Goal: Information Seeking & Learning: Learn about a topic

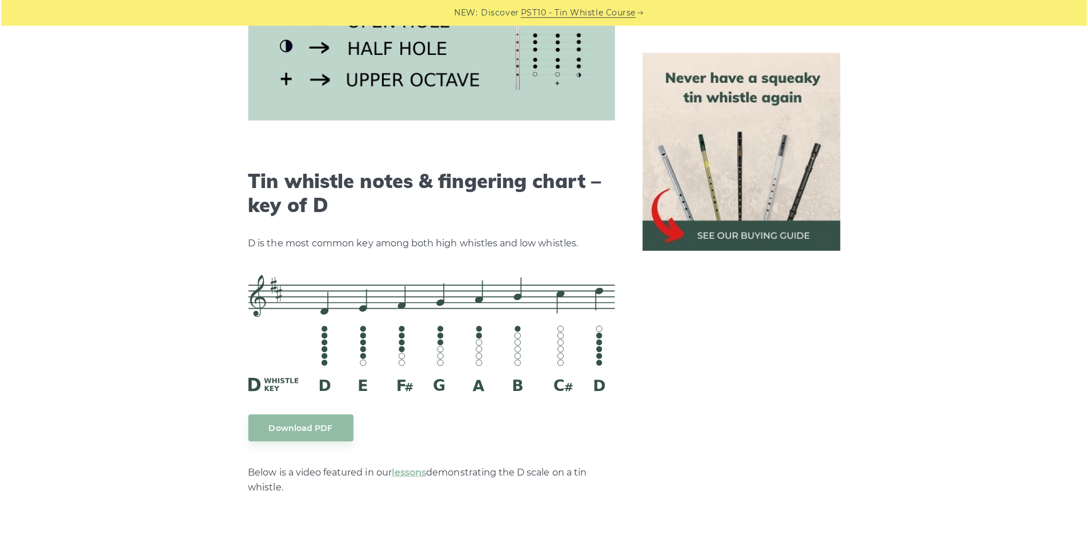
scroll to position [1714, 0]
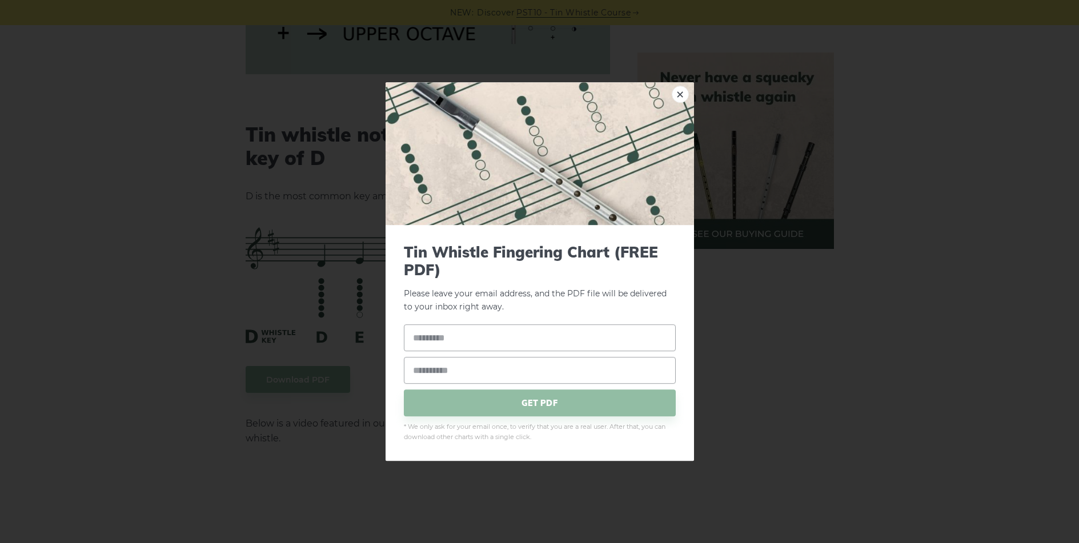
click at [679, 95] on link "×" at bounding box center [680, 94] width 17 height 17
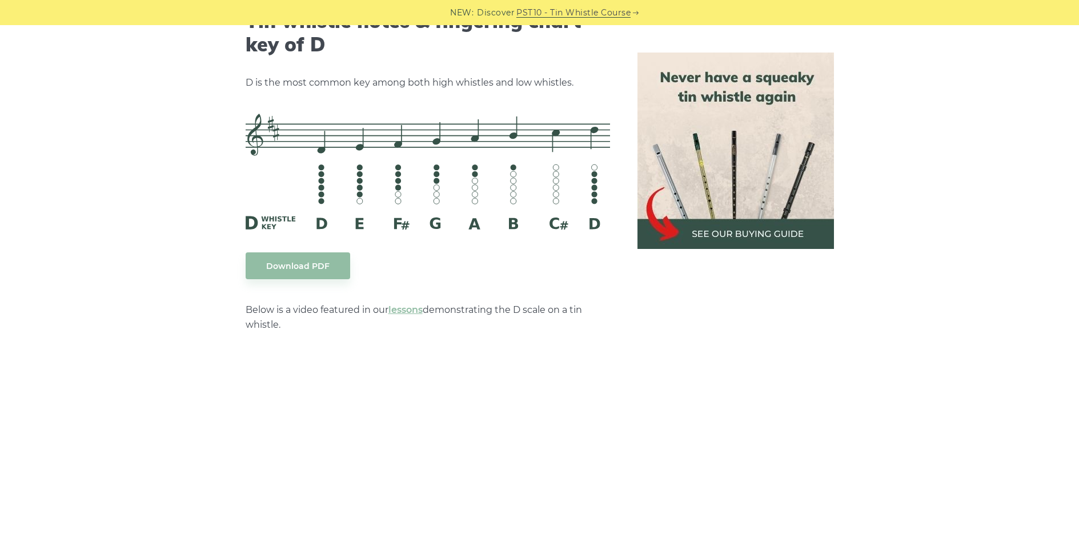
scroll to position [1828, 0]
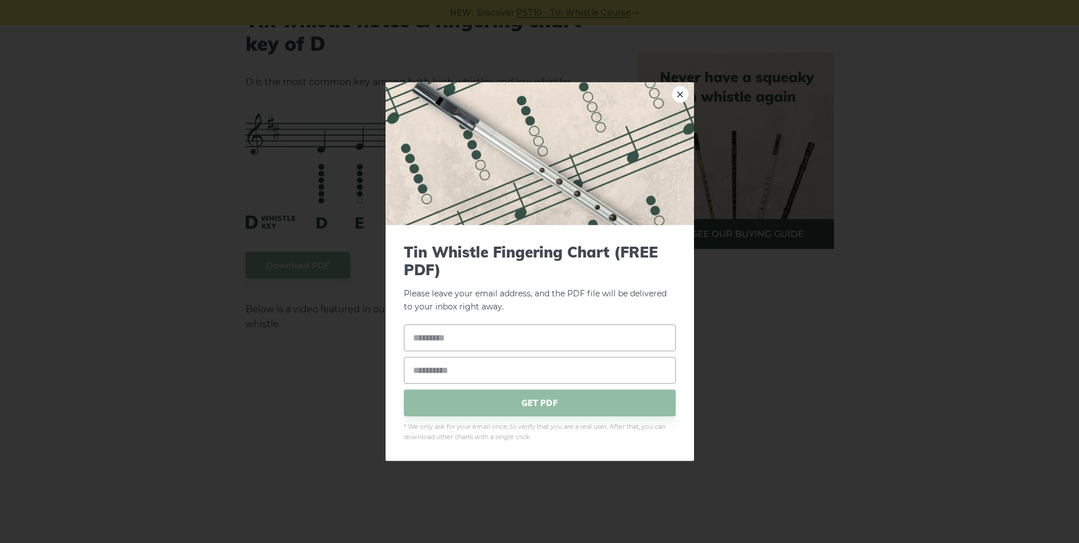
drag, startPoint x: 678, startPoint y: 97, endPoint x: 621, endPoint y: 129, distance: 65.5
click at [678, 97] on link "×" at bounding box center [680, 94] width 17 height 17
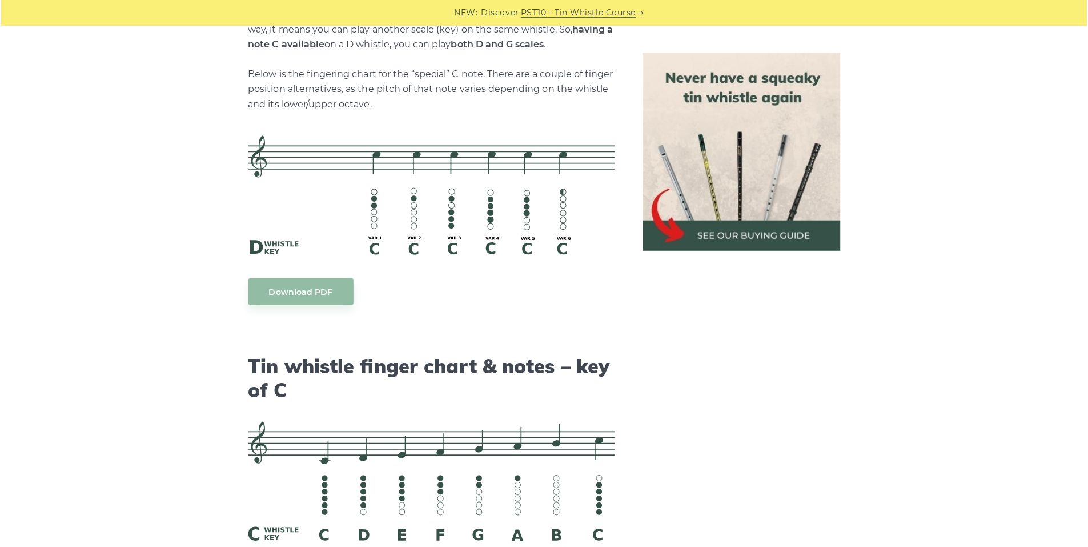
scroll to position [2799, 0]
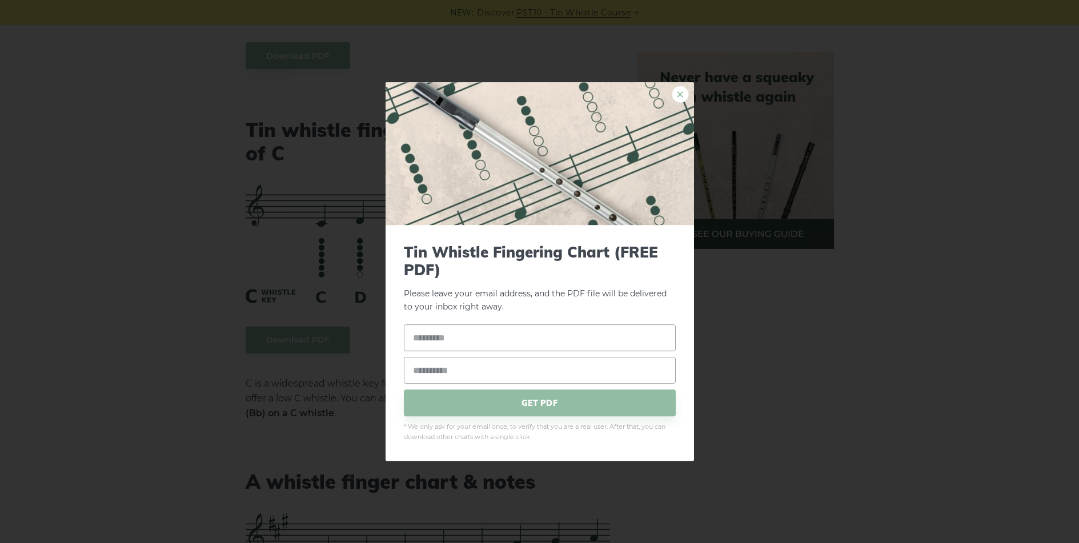
click at [677, 94] on link "×" at bounding box center [680, 94] width 17 height 17
click at [679, 93] on link "×" at bounding box center [680, 94] width 17 height 17
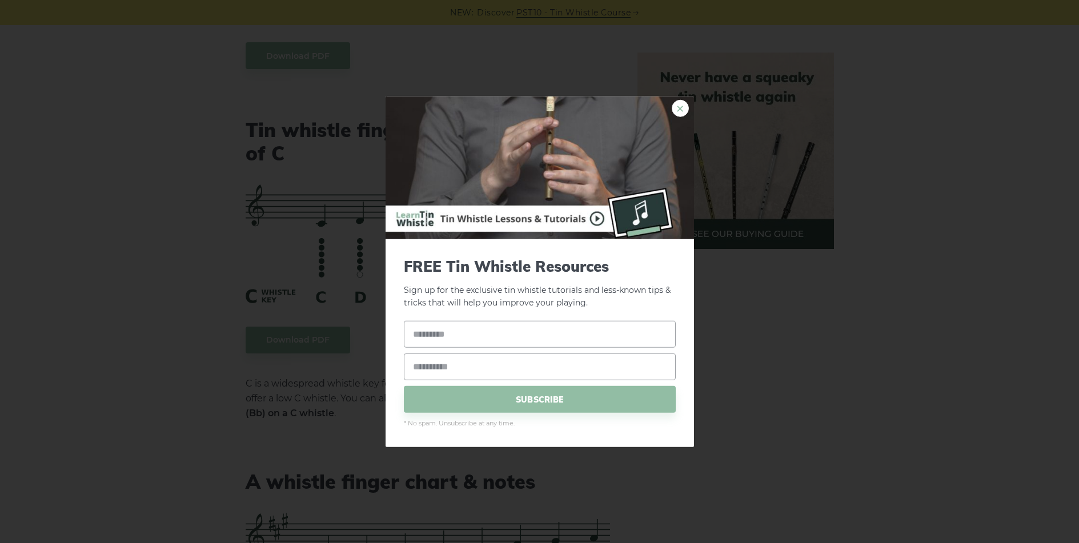
click at [678, 109] on link "×" at bounding box center [680, 107] width 17 height 17
